Goal: Transaction & Acquisition: Purchase product/service

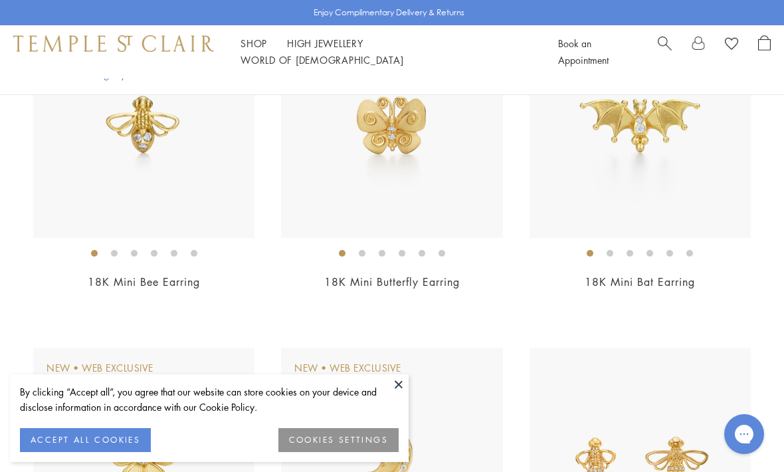
scroll to position [227, 0]
click at [463, 191] on img at bounding box center [391, 127] width 221 height 221
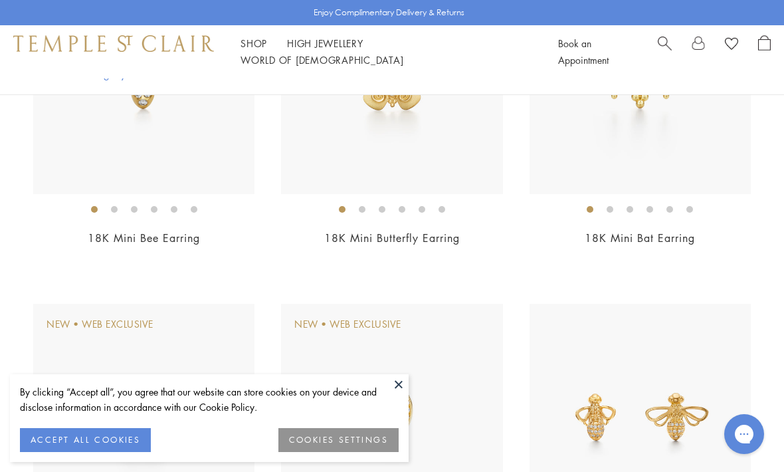
scroll to position [15, 0]
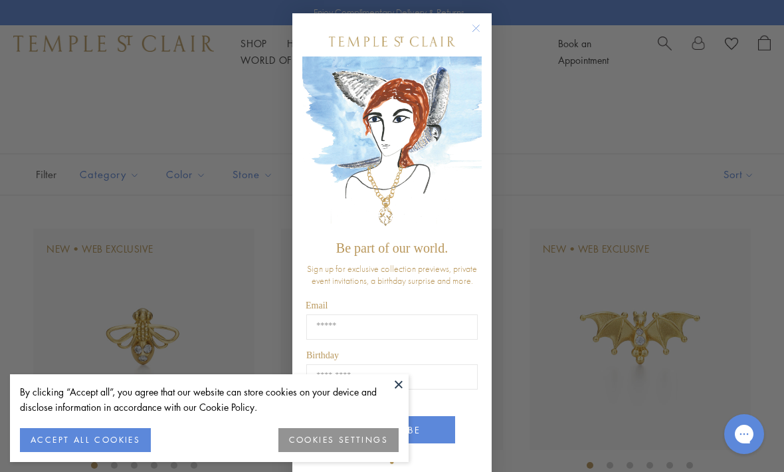
click at [477, 24] on circle "Close dialog" at bounding box center [477, 29] width 16 height 16
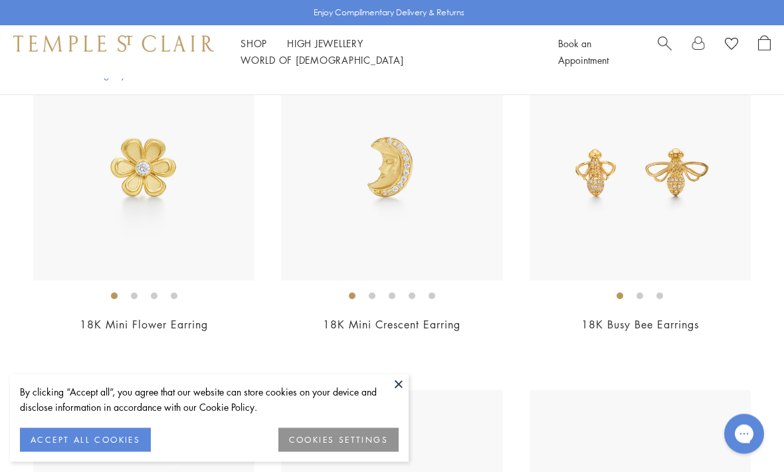
scroll to position [524, 0]
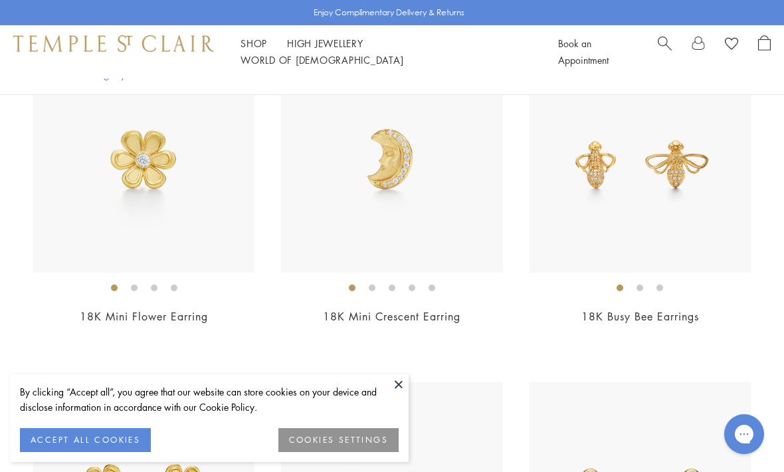
click at [494, 233] on img at bounding box center [391, 161] width 221 height 221
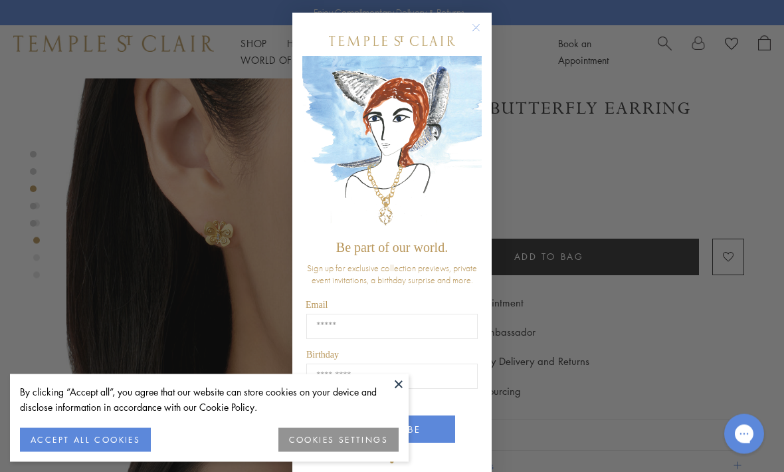
scroll to position [670, 0]
click at [469, 35] on circle "Close dialog" at bounding box center [477, 29] width 16 height 16
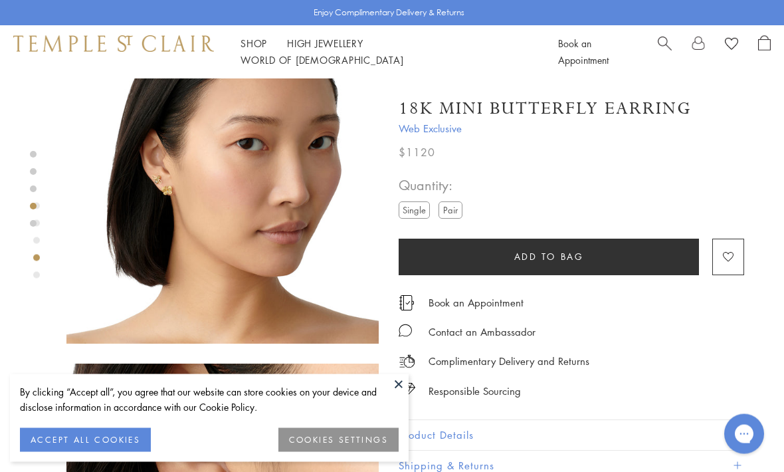
scroll to position [1059, 0]
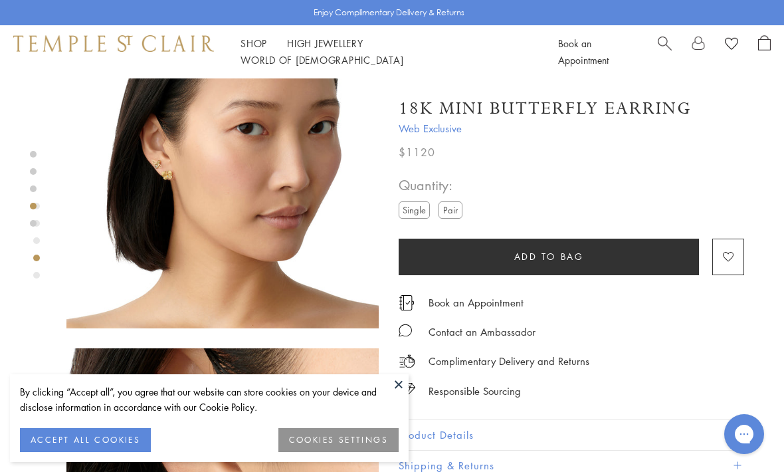
click at [736, 437] on button "Product Details" at bounding box center [572, 435] width 346 height 30
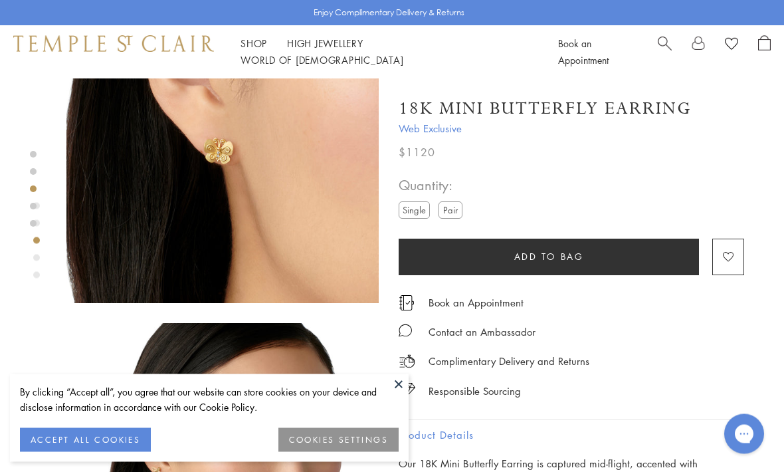
scroll to position [752, 0]
click at [463, 212] on label "Pair" at bounding box center [451, 209] width 24 height 17
click at [415, 213] on label "Single" at bounding box center [414, 209] width 31 height 17
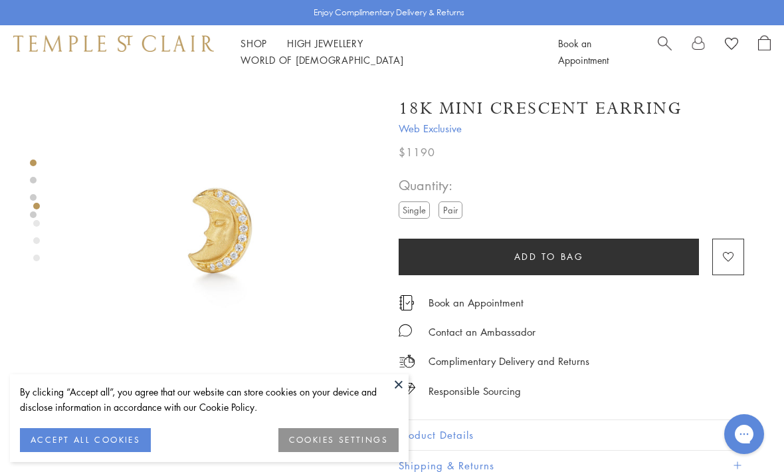
click at [463, 216] on label "Pair" at bounding box center [451, 209] width 24 height 17
click at [417, 213] on label "Single" at bounding box center [414, 209] width 31 height 17
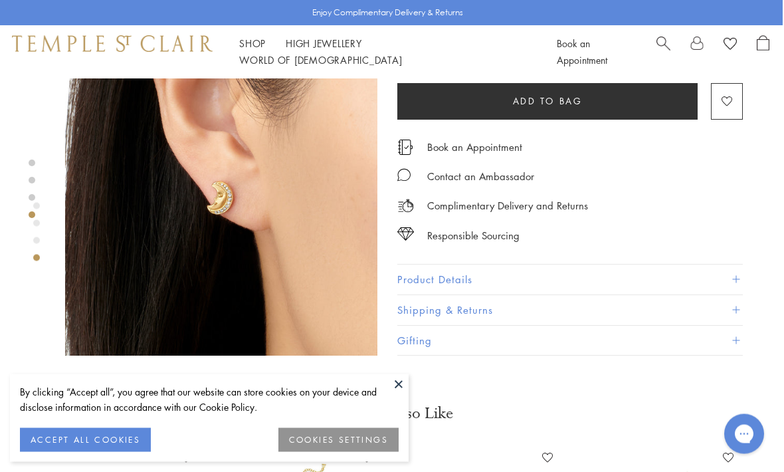
scroll to position [1039, 2]
